Goal: Transaction & Acquisition: Purchase product/service

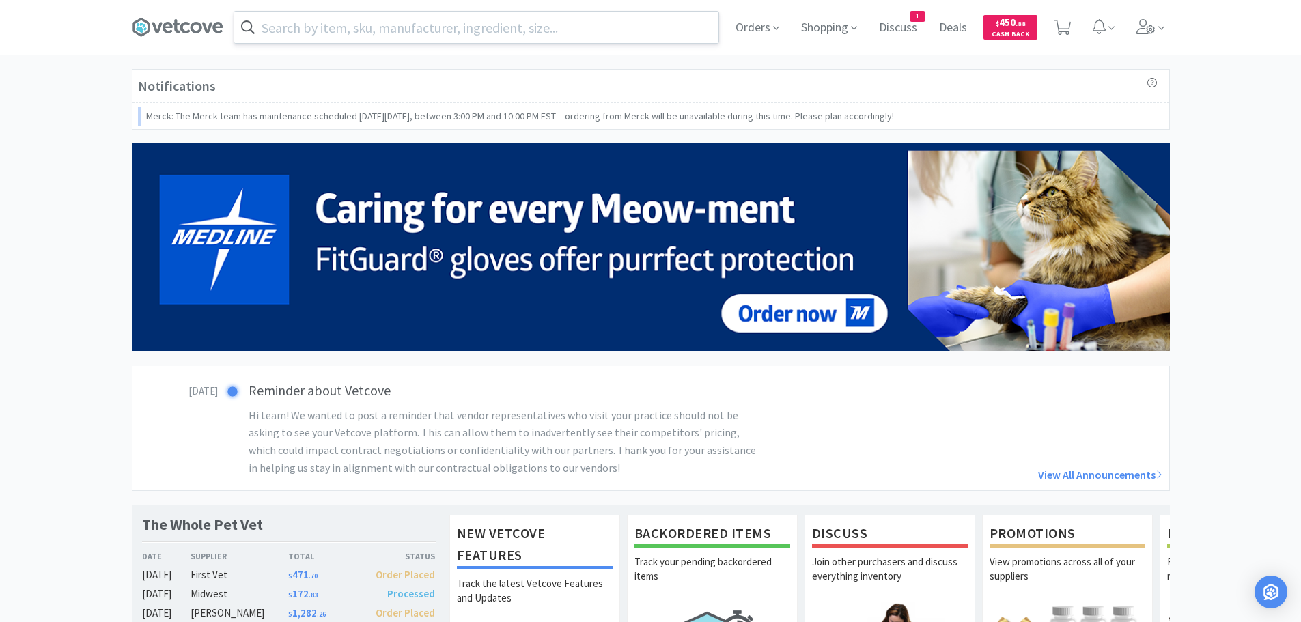
click at [493, 31] on input "text" at bounding box center [476, 27] width 484 height 31
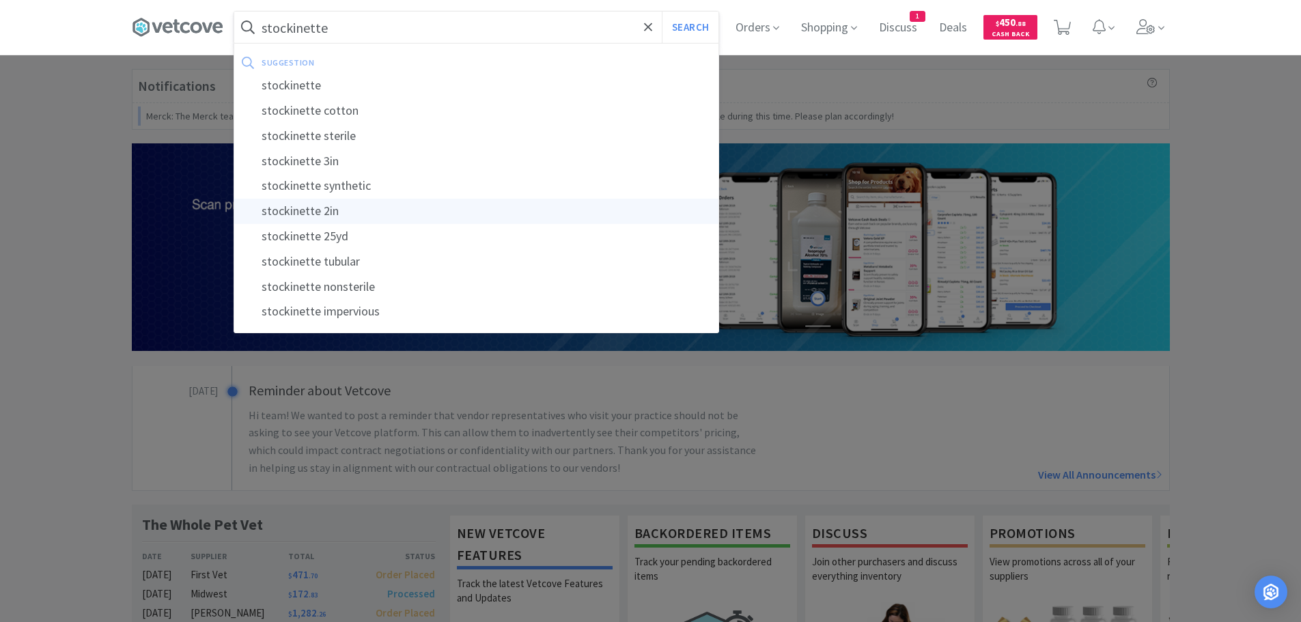
click at [314, 206] on div "stockinette 2in" at bounding box center [476, 211] width 484 height 25
type input "stockinette 2in"
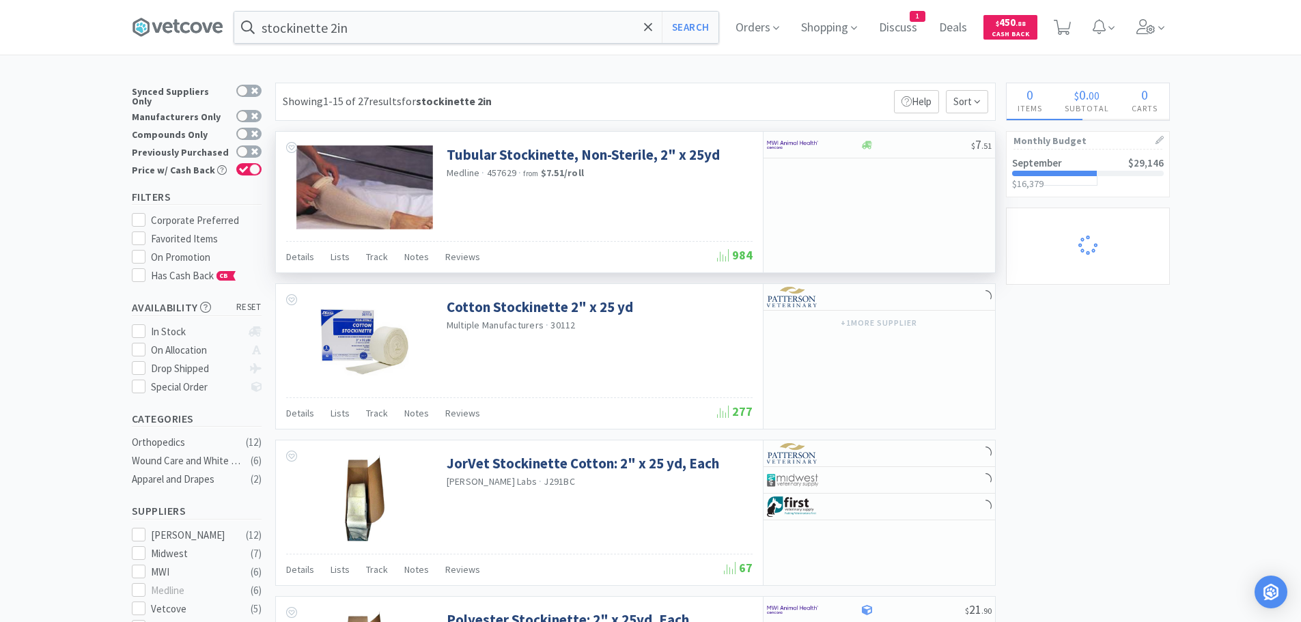
select select "2"
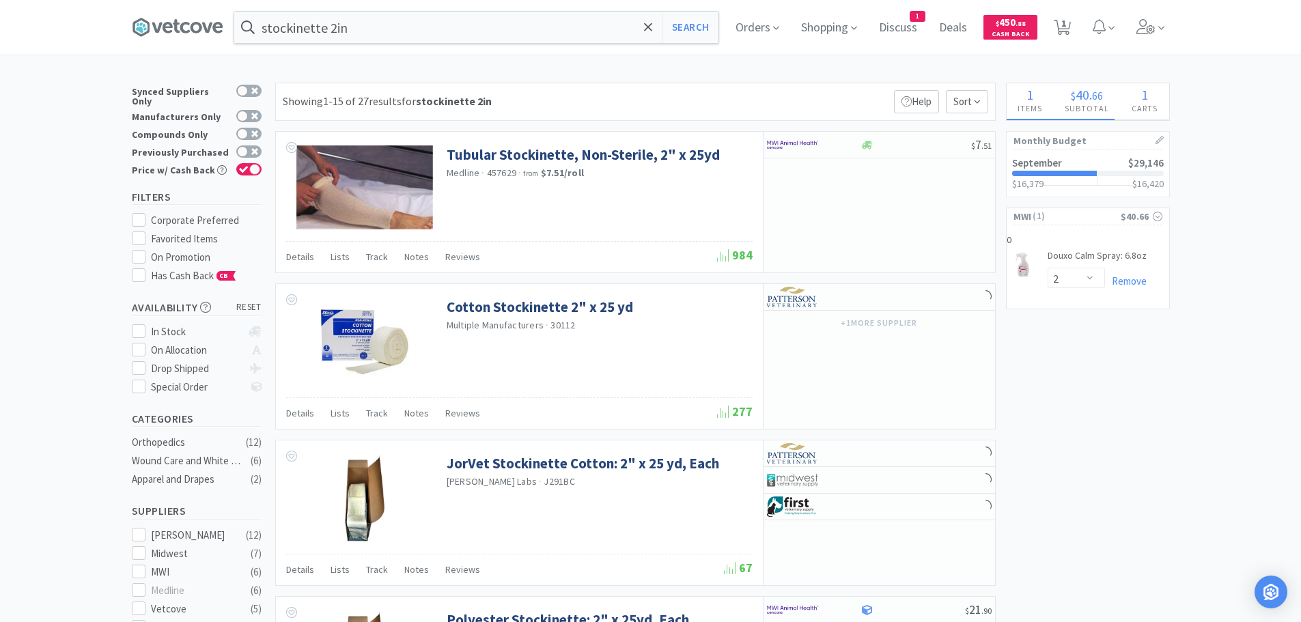
select select "1"
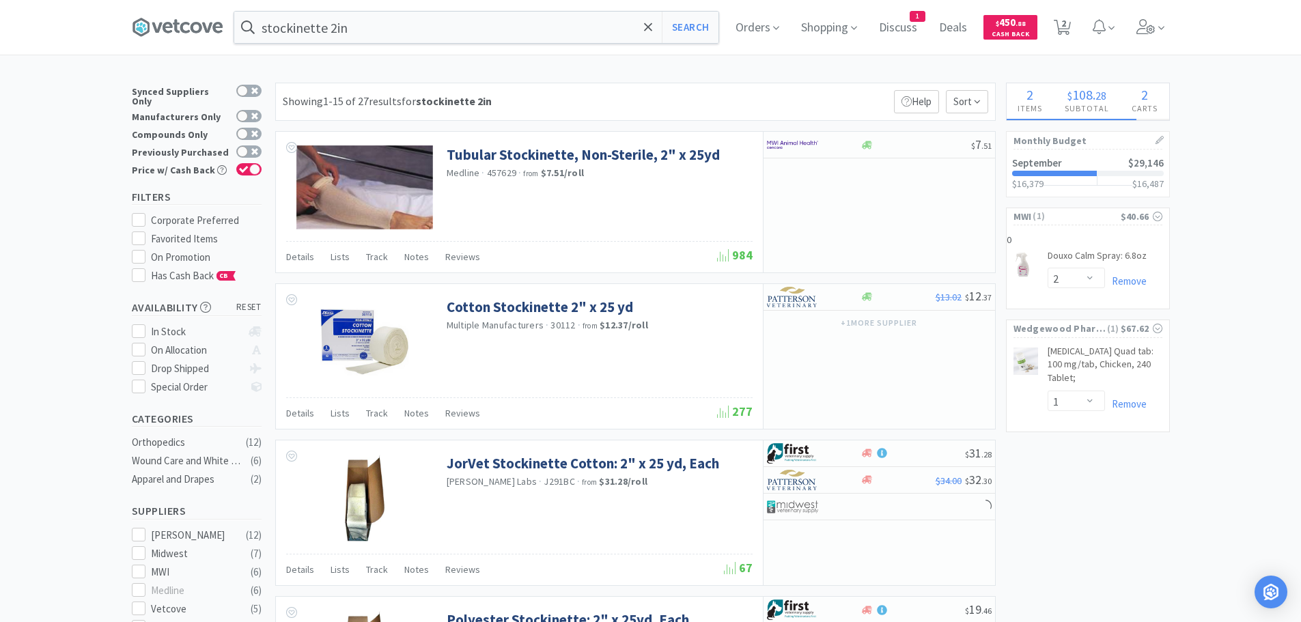
select select "1"
select select "2"
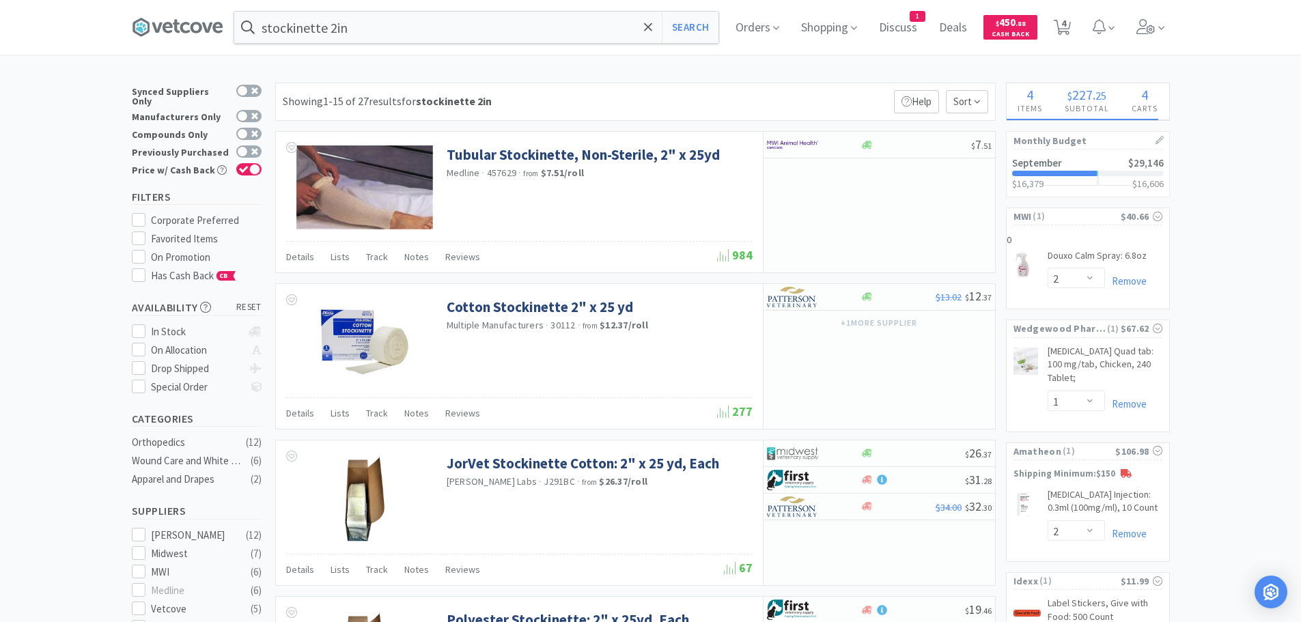
select select "1"
select select "2"
select select "1"
select select "3"
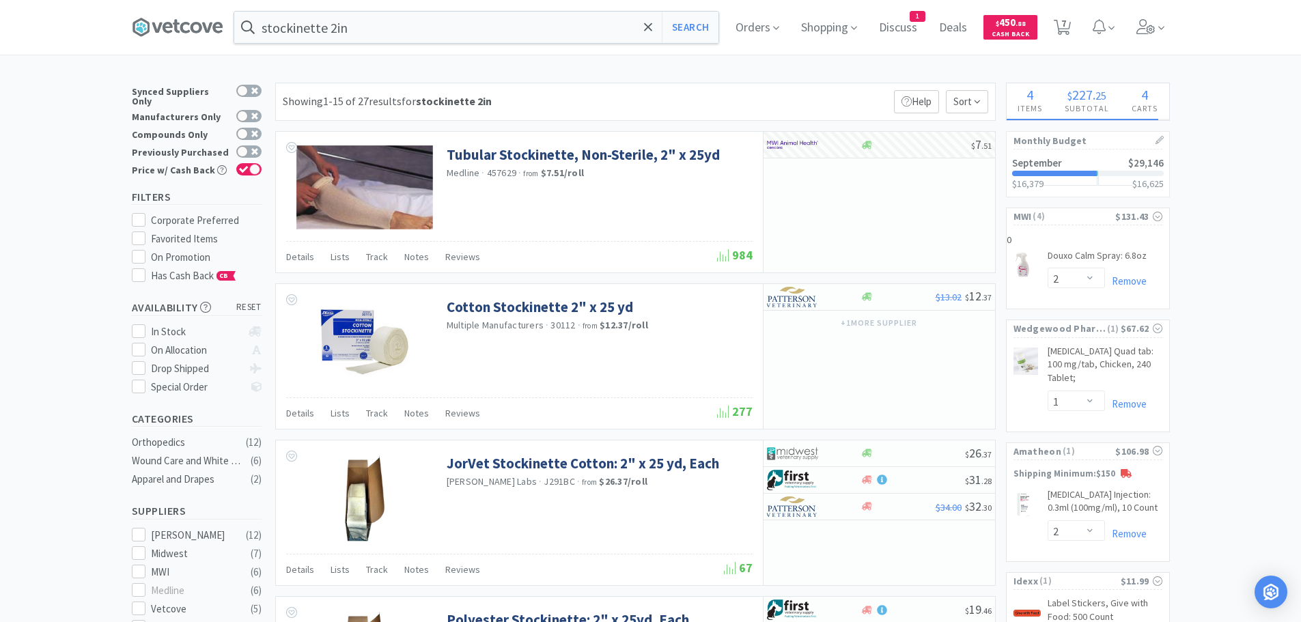
select select "1"
select select "2"
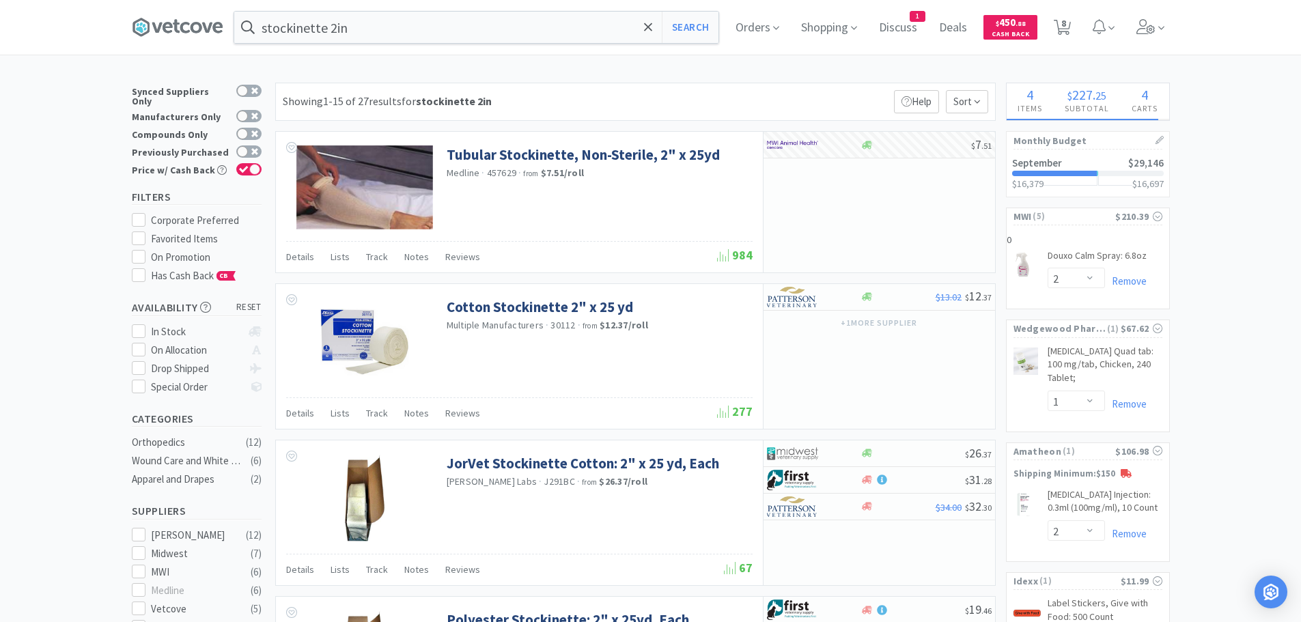
select select "3"
select select "1"
